Goal: Information Seeking & Learning: Learn about a topic

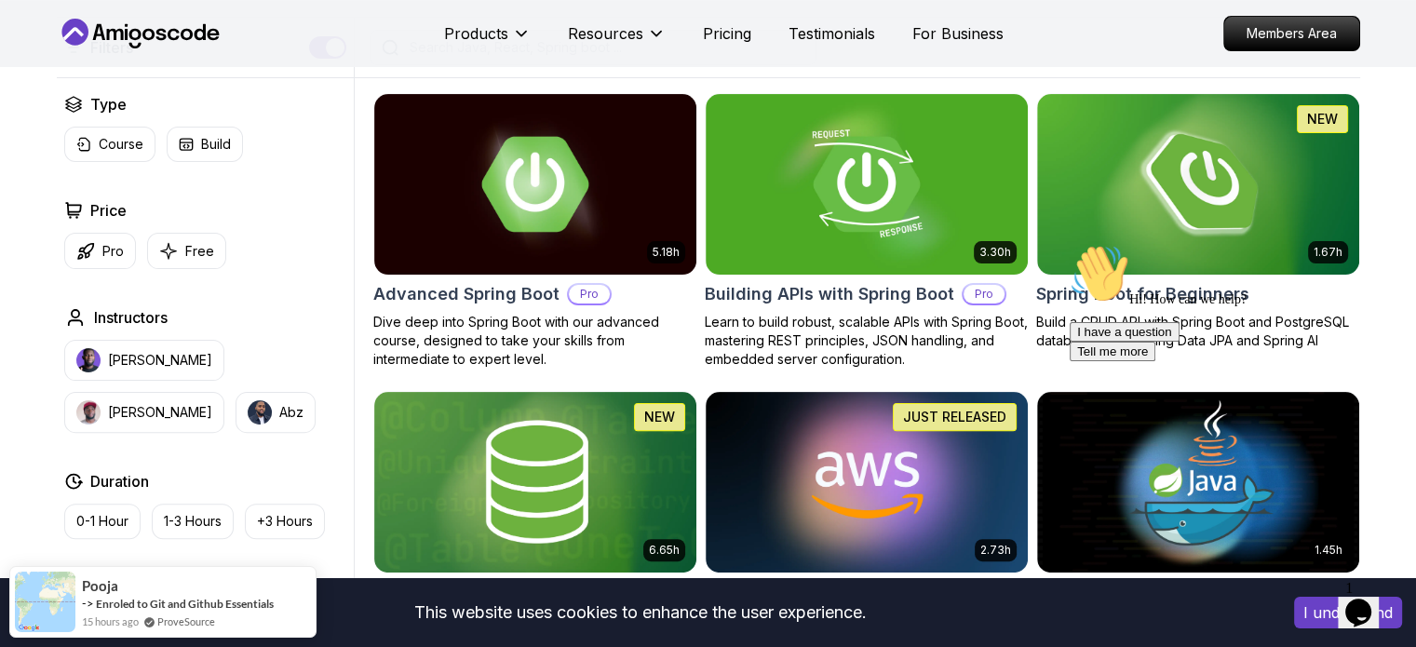
scroll to position [652, 0]
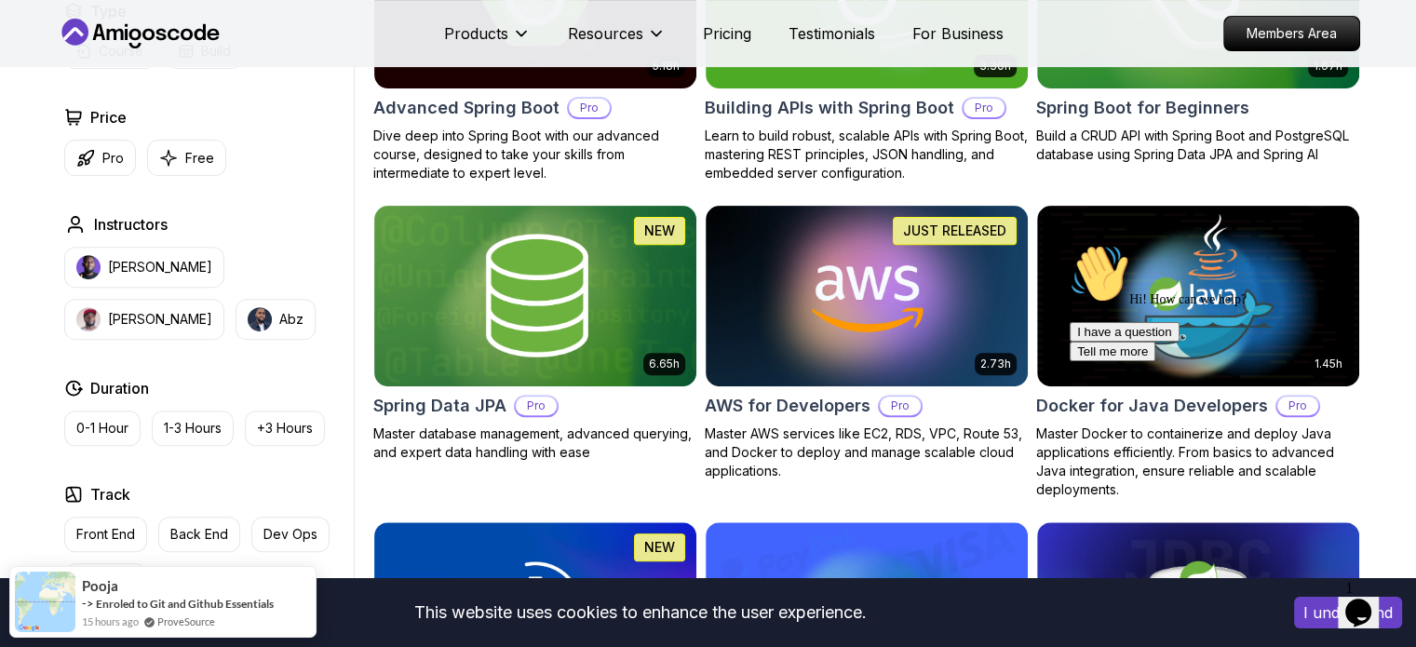
click at [1070, 244] on icon "Chat attention grabber" at bounding box center [1070, 244] width 0 height 0
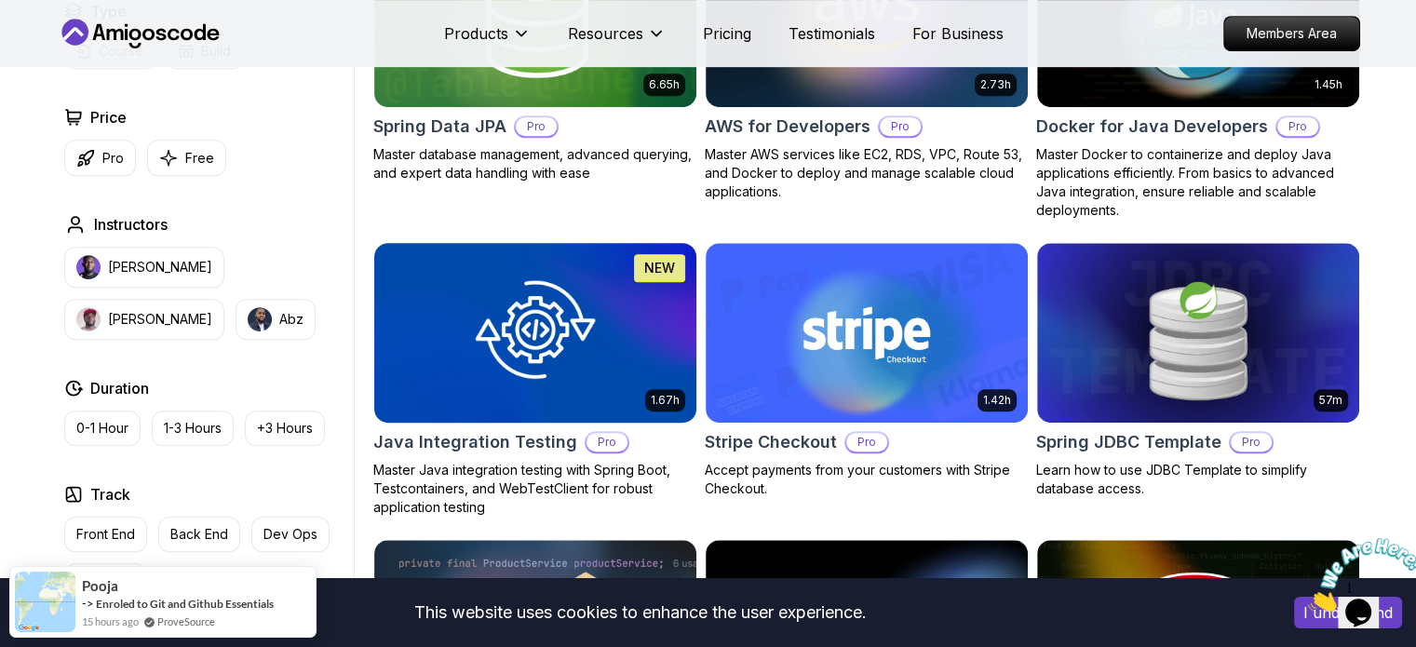
scroll to position [745, 0]
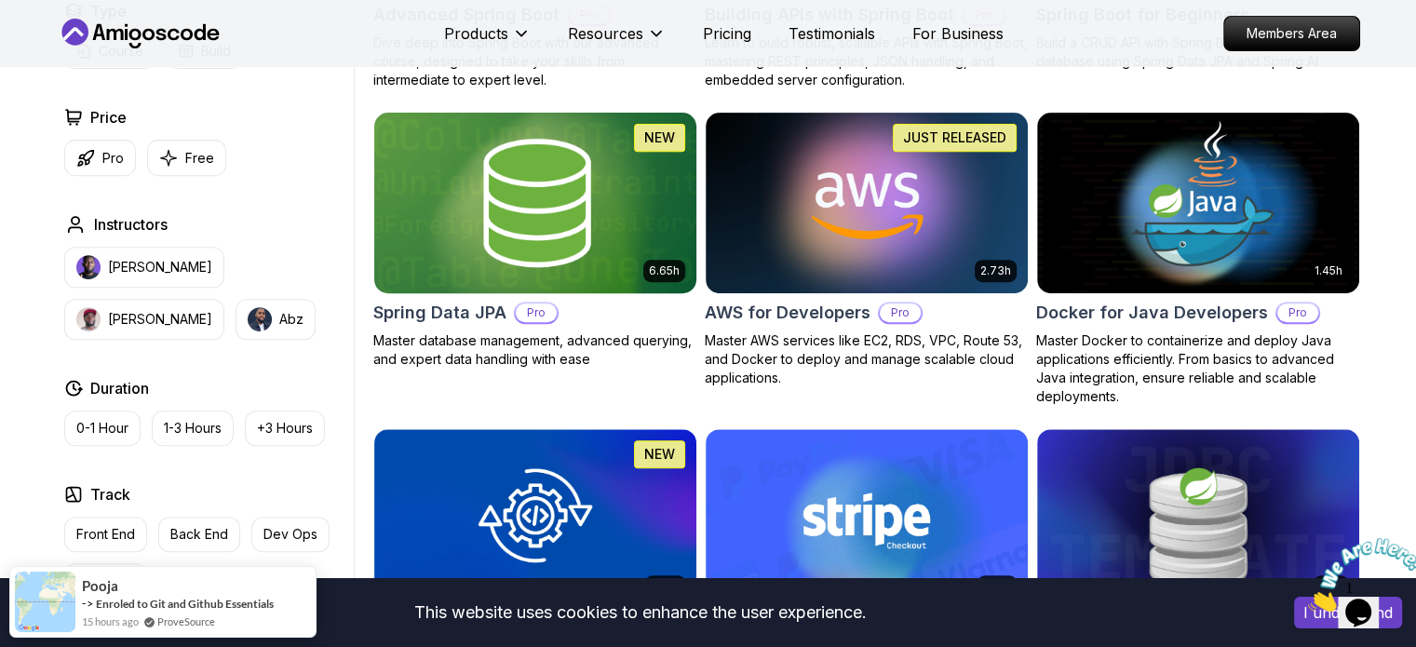
click at [636, 245] on img at bounding box center [535, 202] width 338 height 189
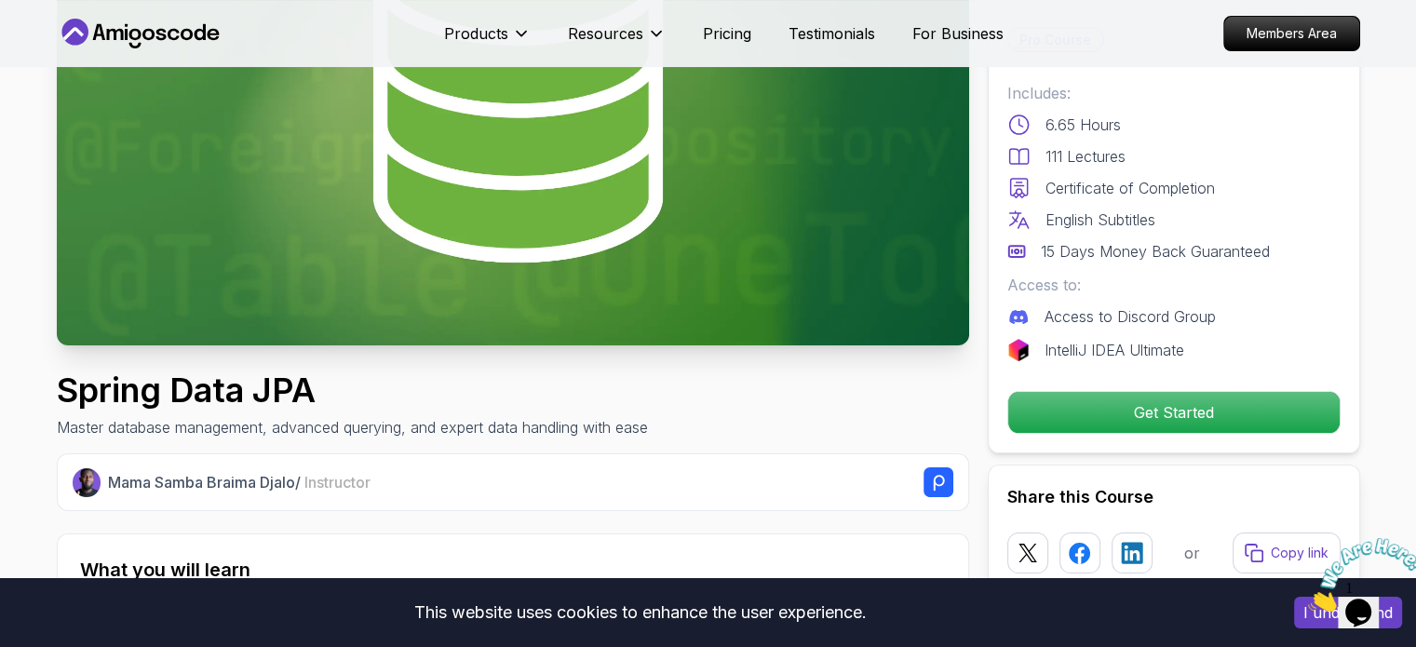
scroll to position [466, 0]
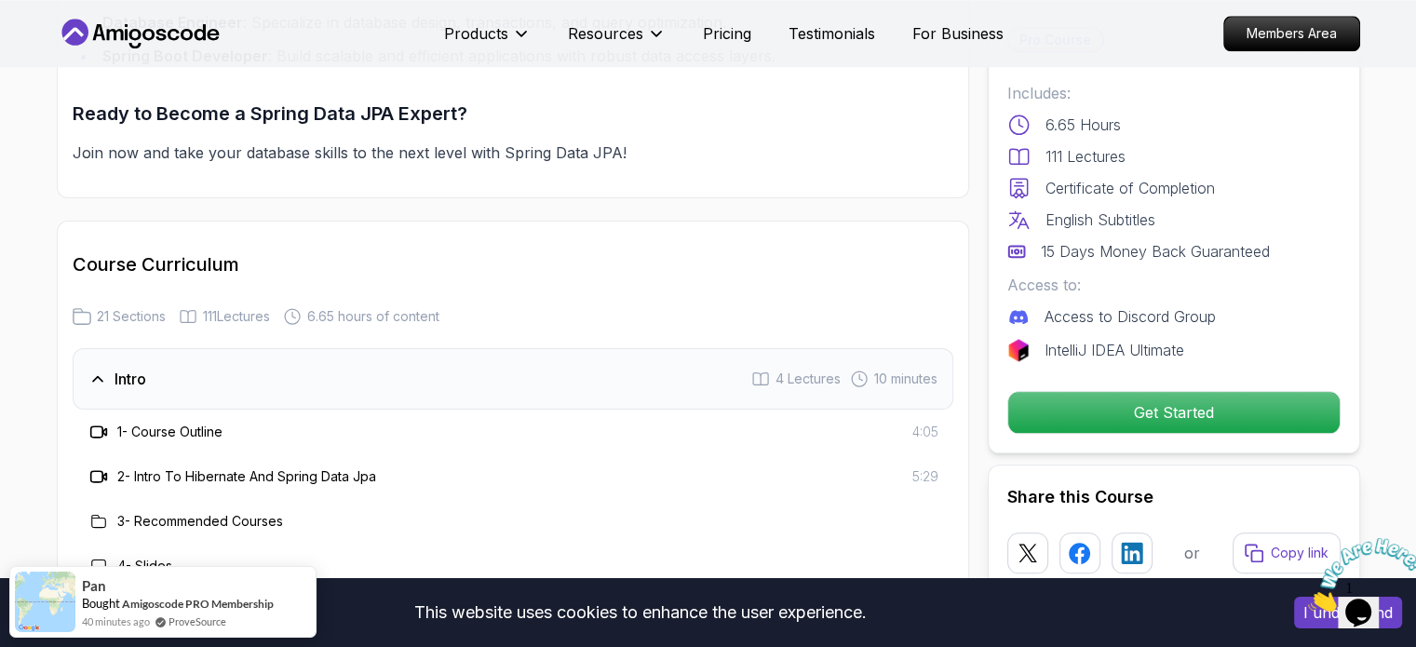
scroll to position [2421, 0]
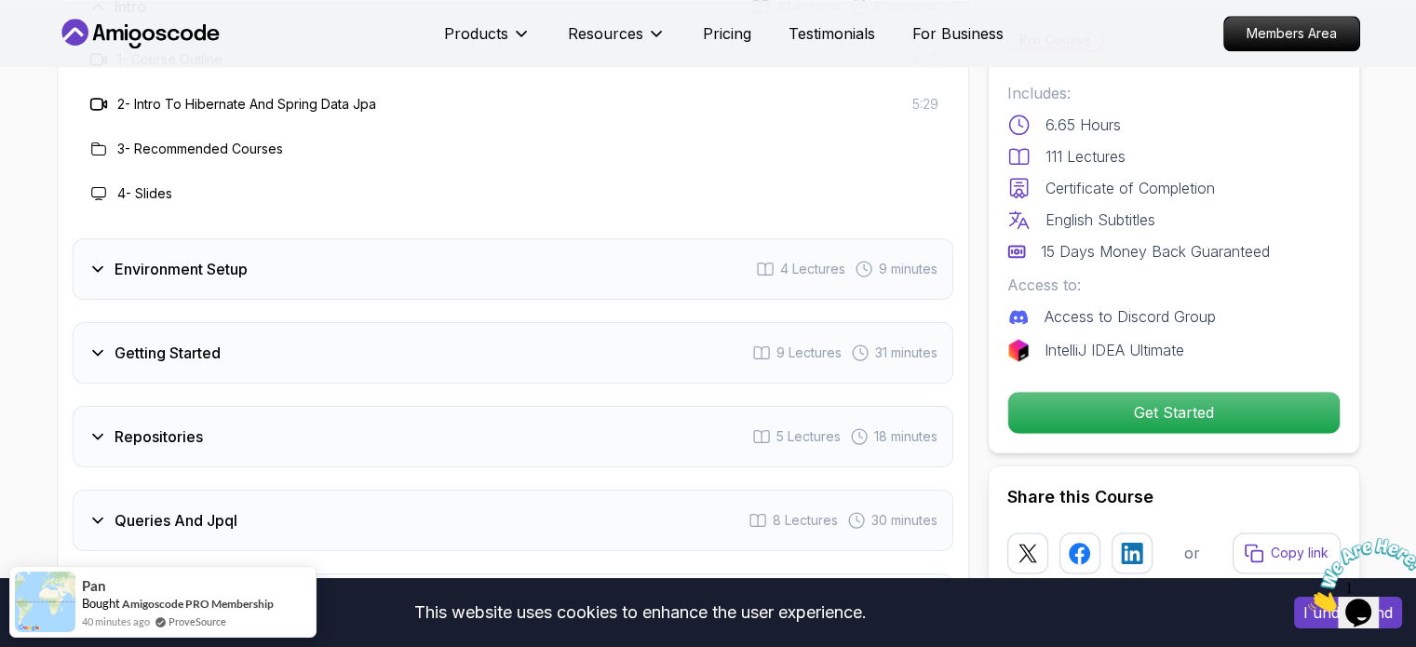
click at [167, 258] on h3 "Environment Setup" at bounding box center [181, 269] width 133 height 22
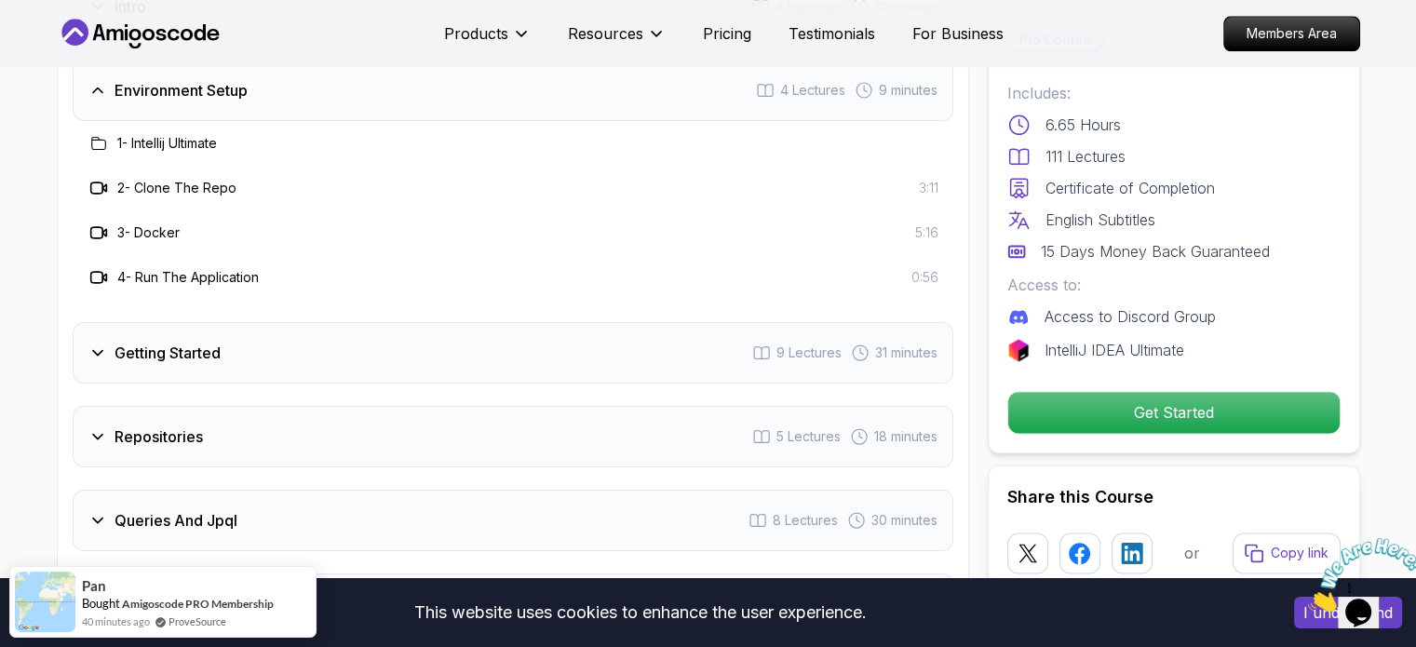
click at [112, 342] on div "Getting Started" at bounding box center [154, 353] width 132 height 22
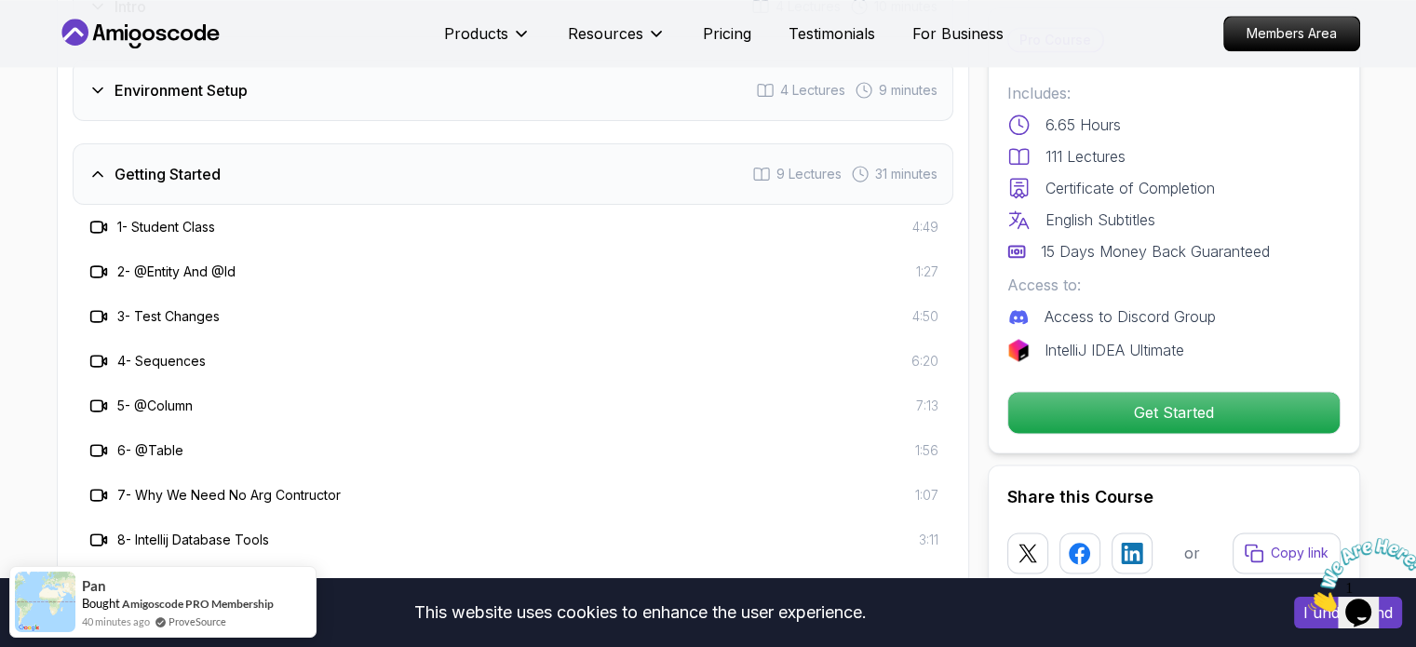
click at [130, 162] on div "Getting Started 9 Lectures 31 minutes" at bounding box center [513, 173] width 881 height 61
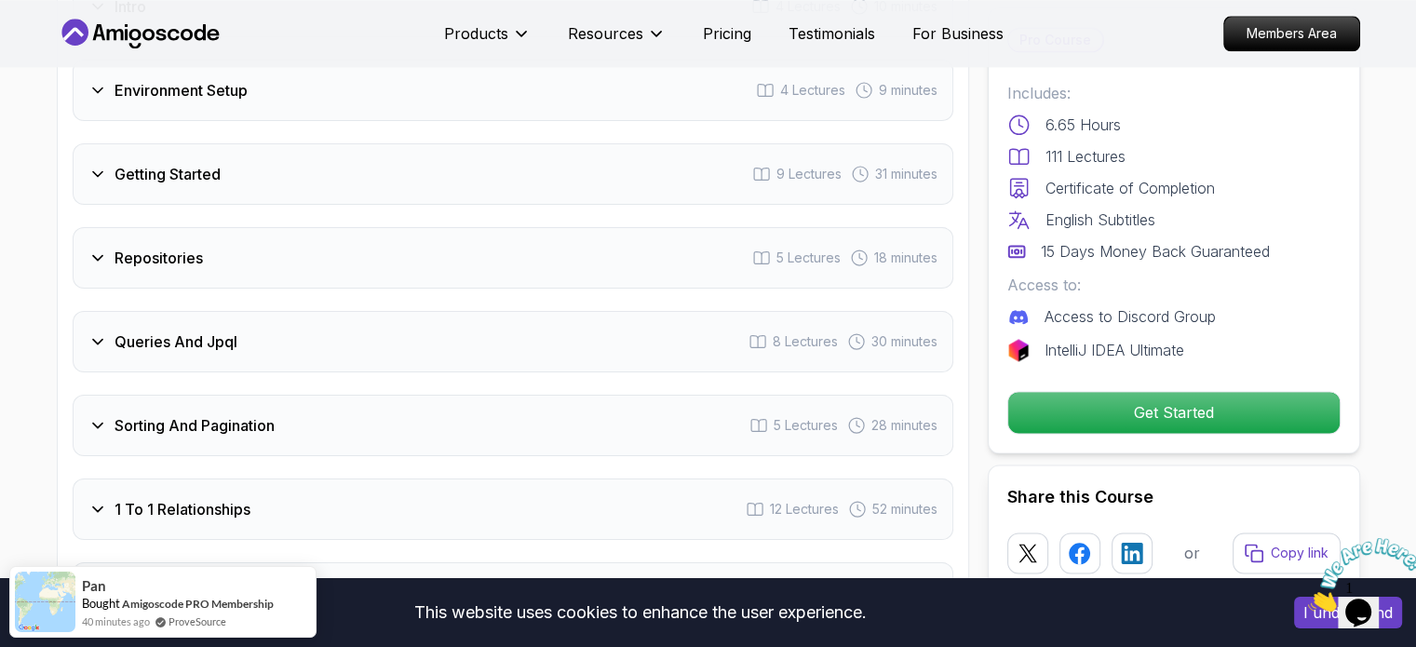
click at [137, 227] on div "Repositories 5 Lectures 18 minutes" at bounding box center [513, 257] width 881 height 61
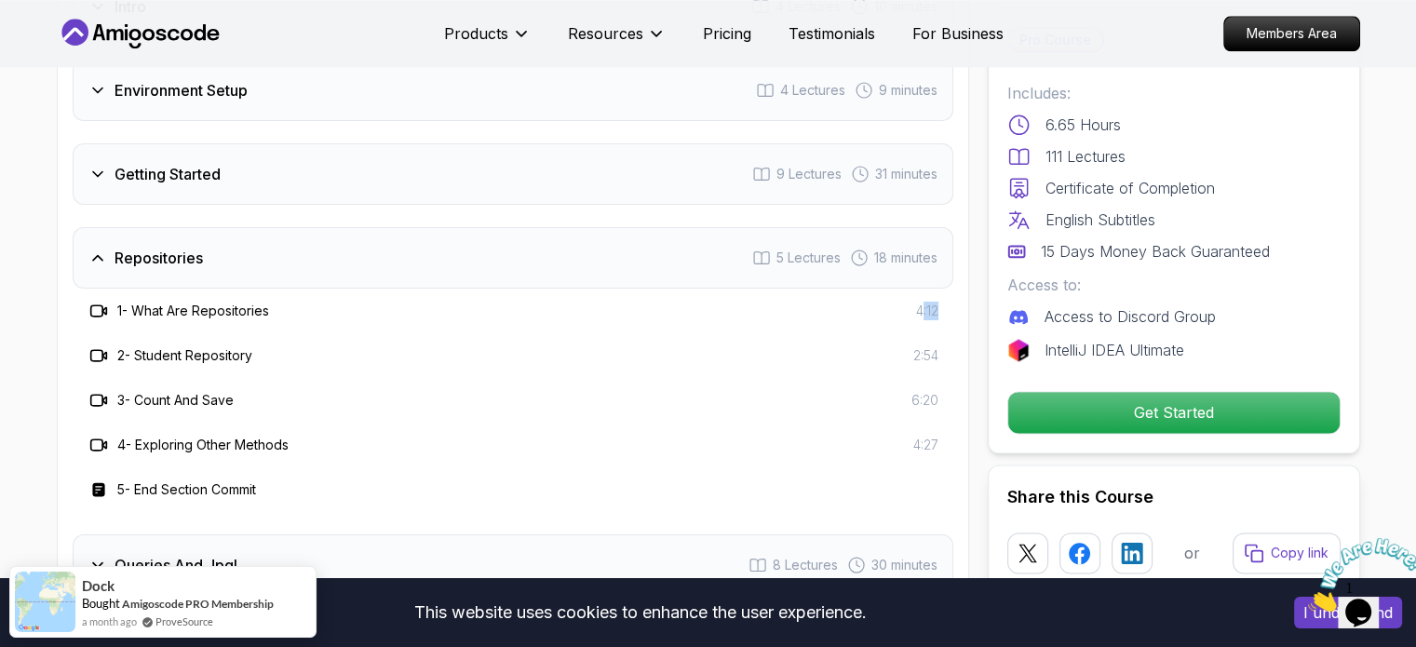
drag, startPoint x: 942, startPoint y: 285, endPoint x: 722, endPoint y: 287, distance: 220.7
click at [919, 289] on div "1 - What Are Repositories 4:12" at bounding box center [513, 311] width 881 height 45
click at [172, 247] on h3 "Repositories" at bounding box center [159, 258] width 88 height 22
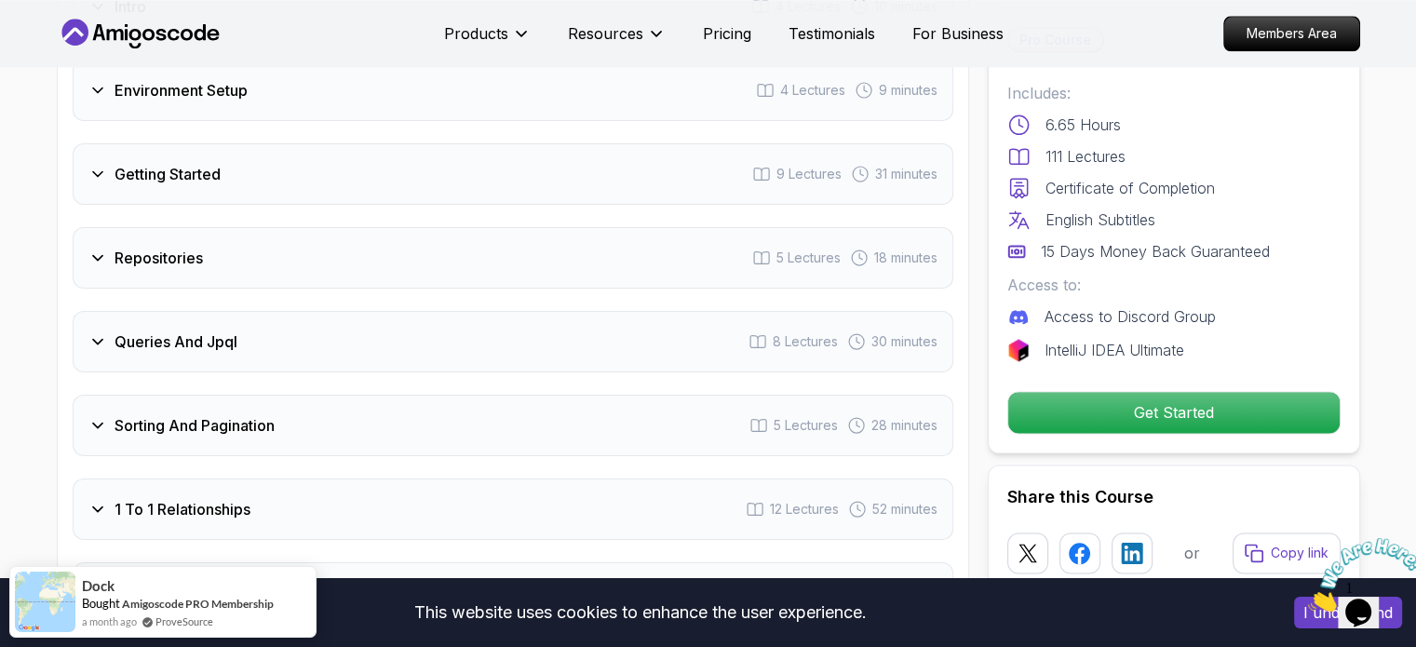
scroll to position [2514, 0]
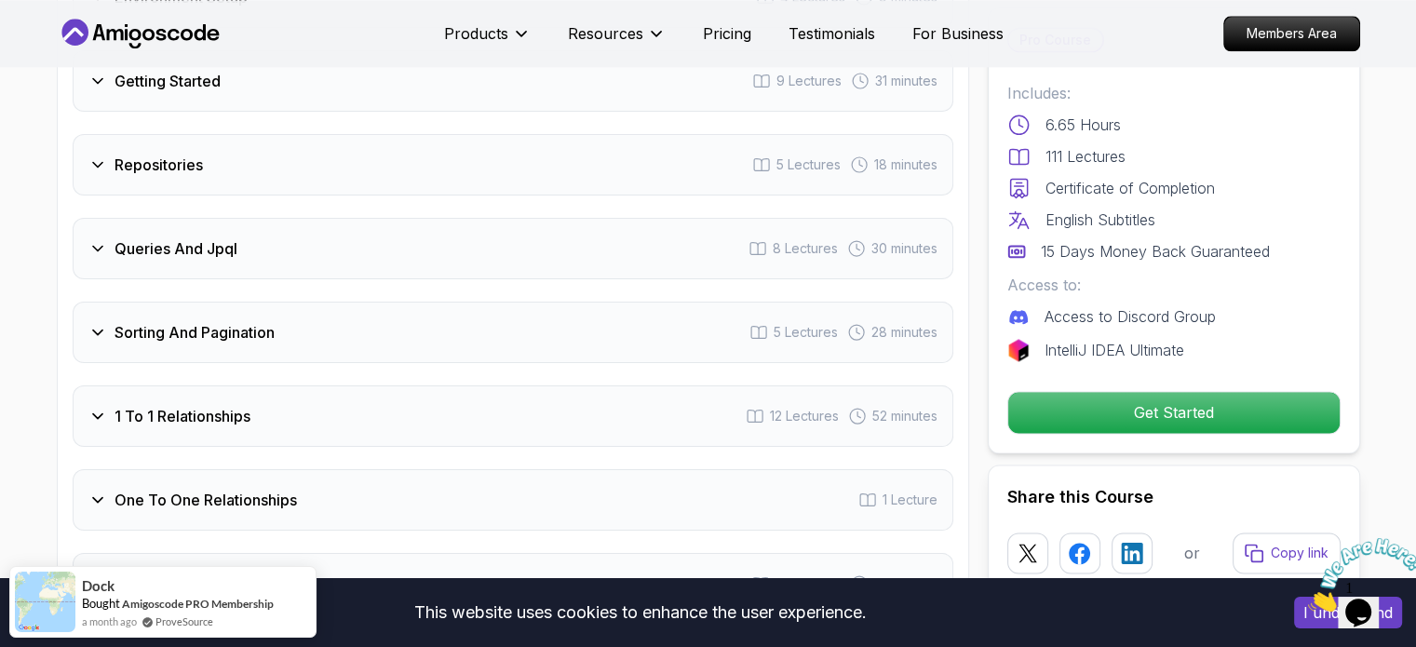
click at [158, 405] on h3 "1 To 1 Relationships" at bounding box center [183, 416] width 136 height 22
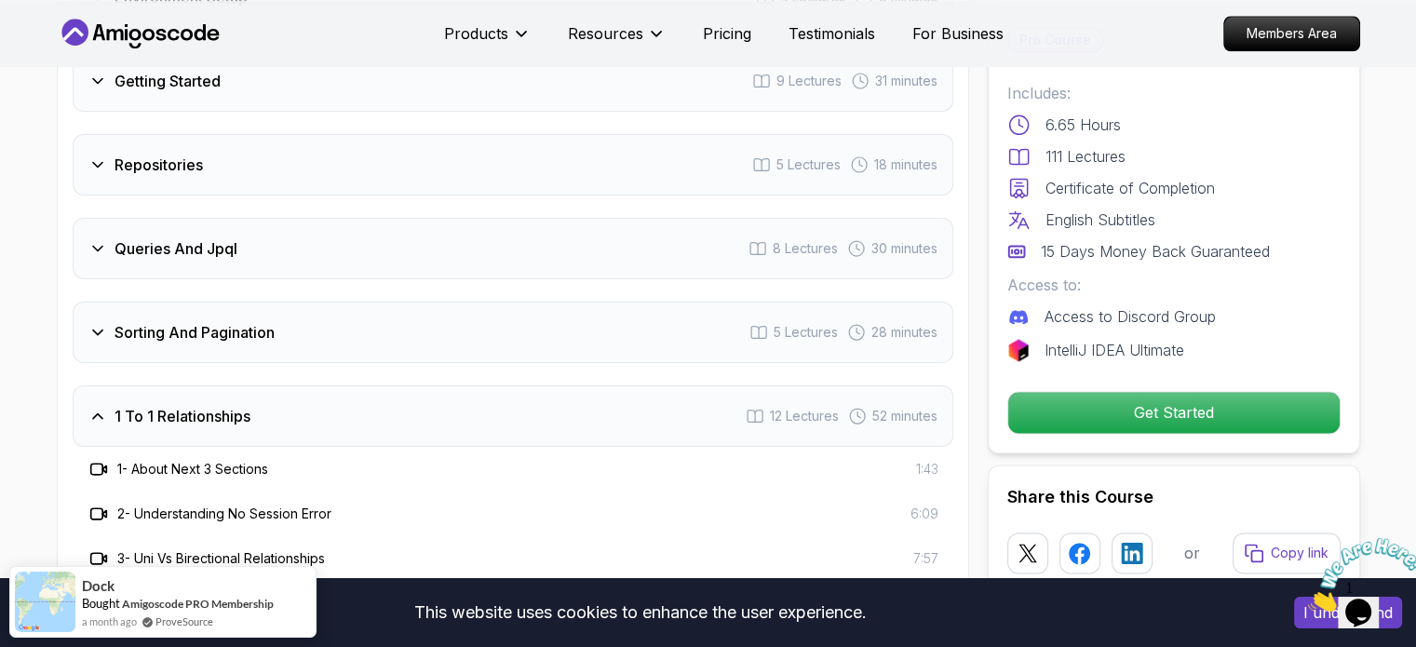
click at [158, 405] on h3 "1 To 1 Relationships" at bounding box center [183, 416] width 136 height 22
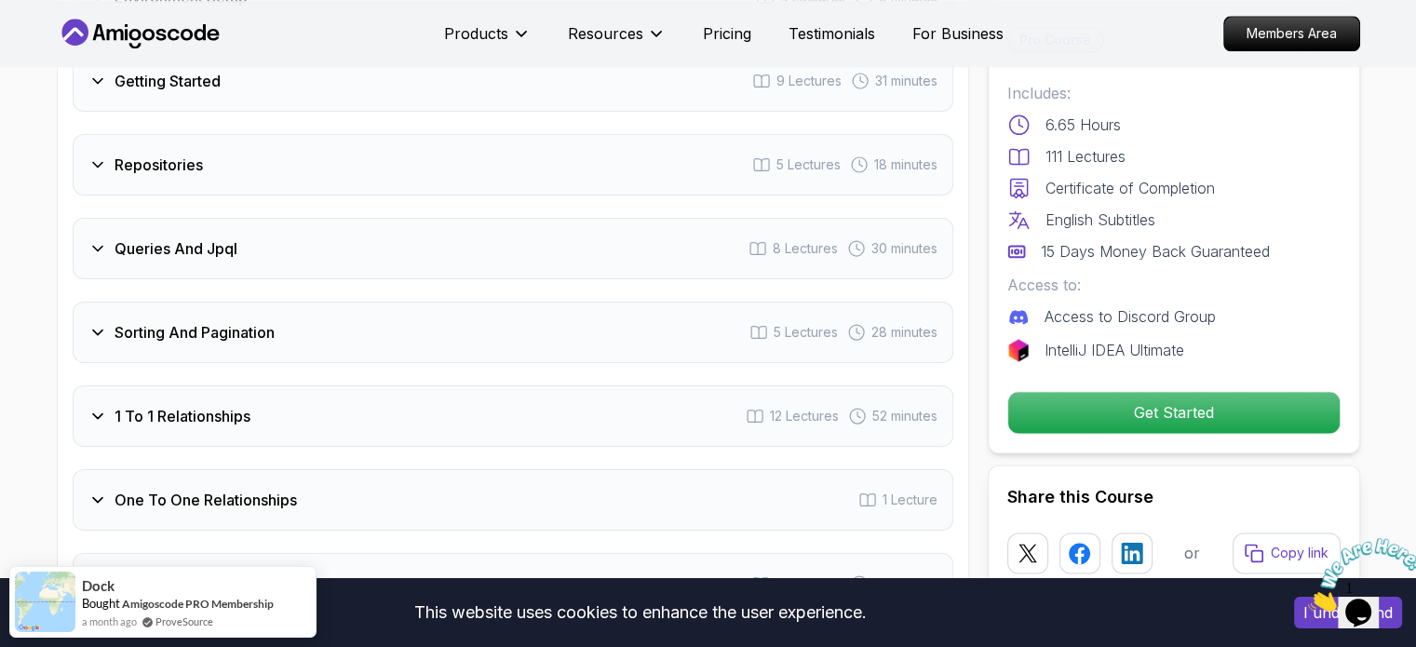
scroll to position [2886, 0]
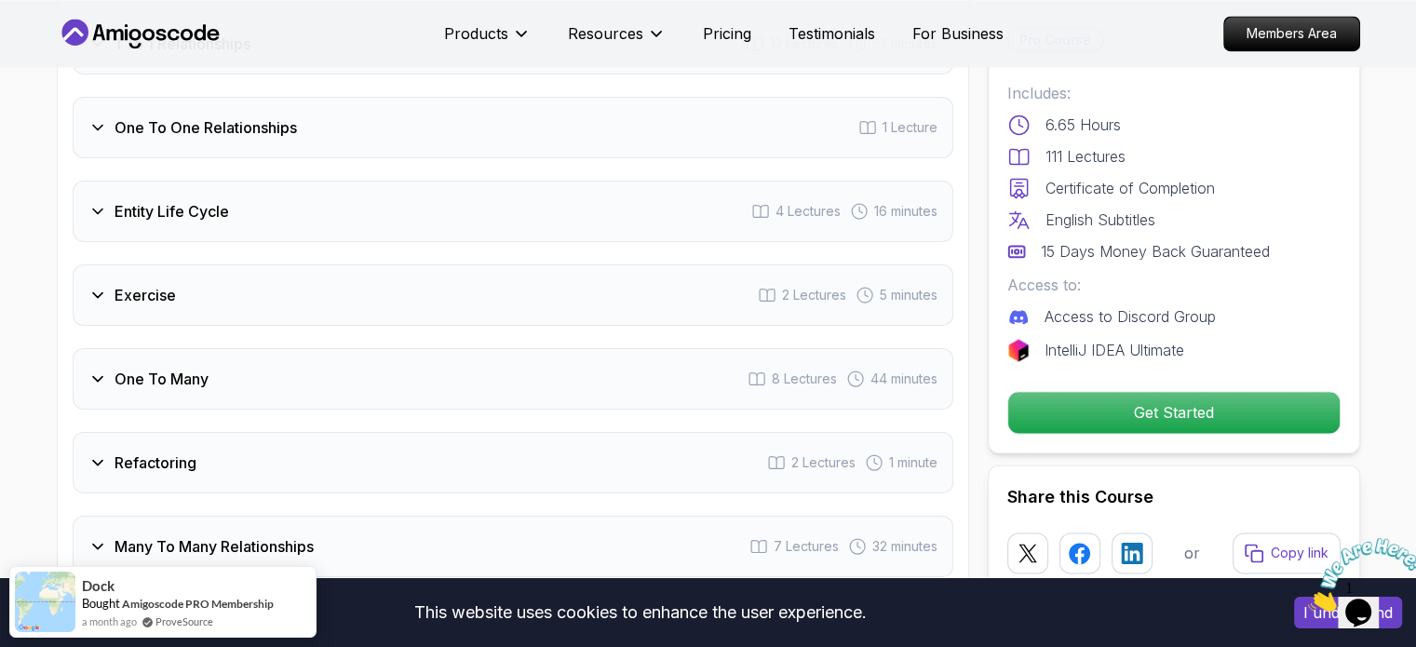
click at [153, 348] on div "One To Many 8 Lectures 44 minutes" at bounding box center [513, 378] width 881 height 61
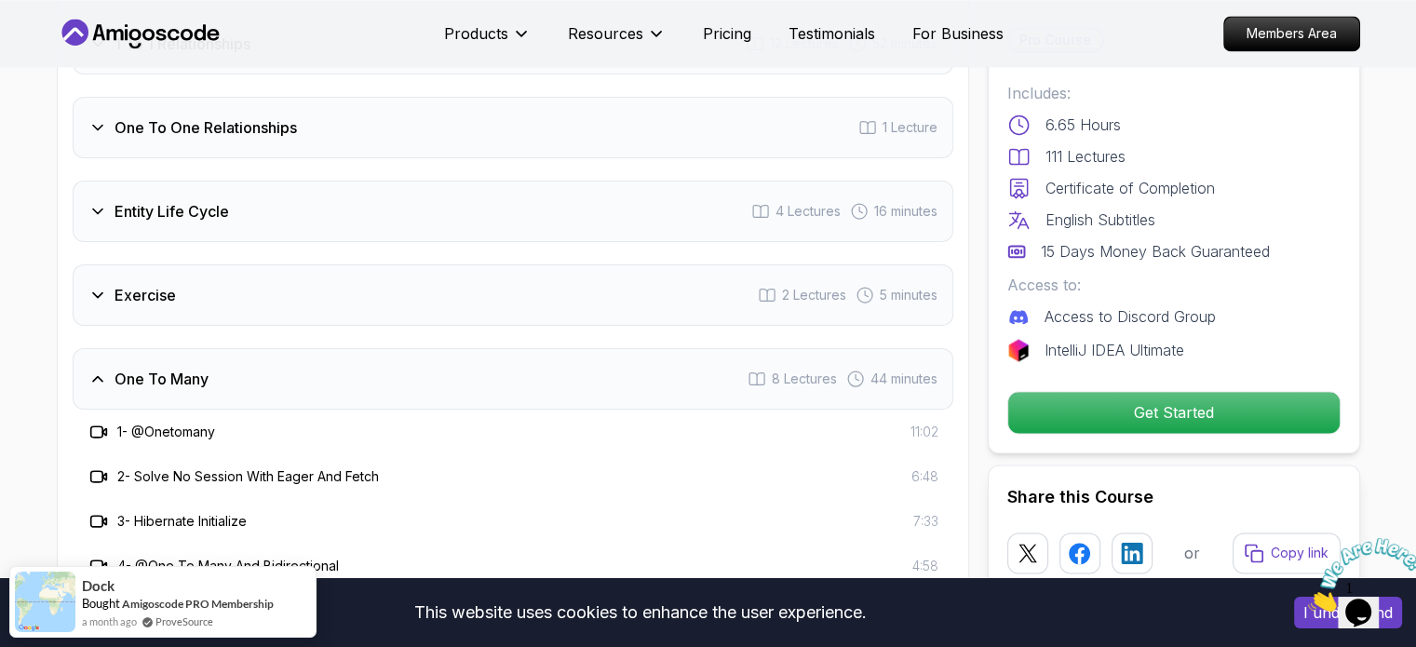
click at [153, 348] on div "One To Many 8 Lectures 44 minutes" at bounding box center [513, 378] width 881 height 61
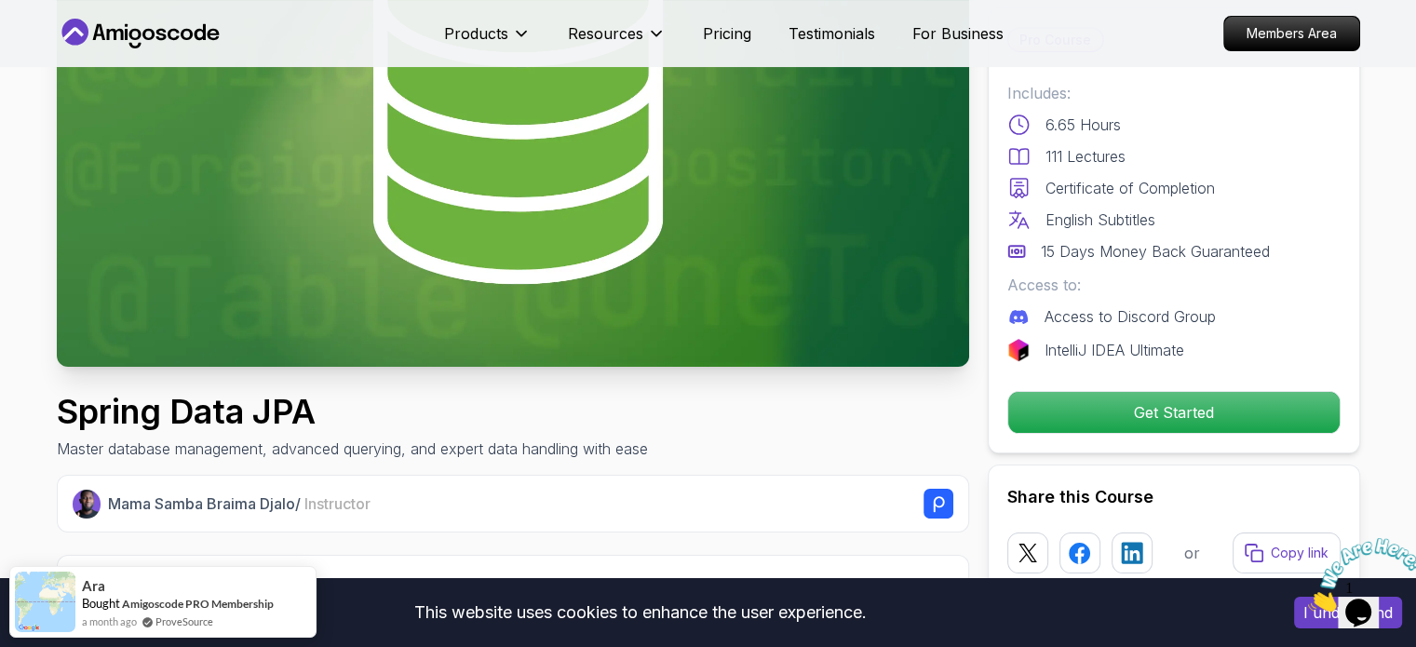
scroll to position [149, 0]
